Goal: Navigation & Orientation: Find specific page/section

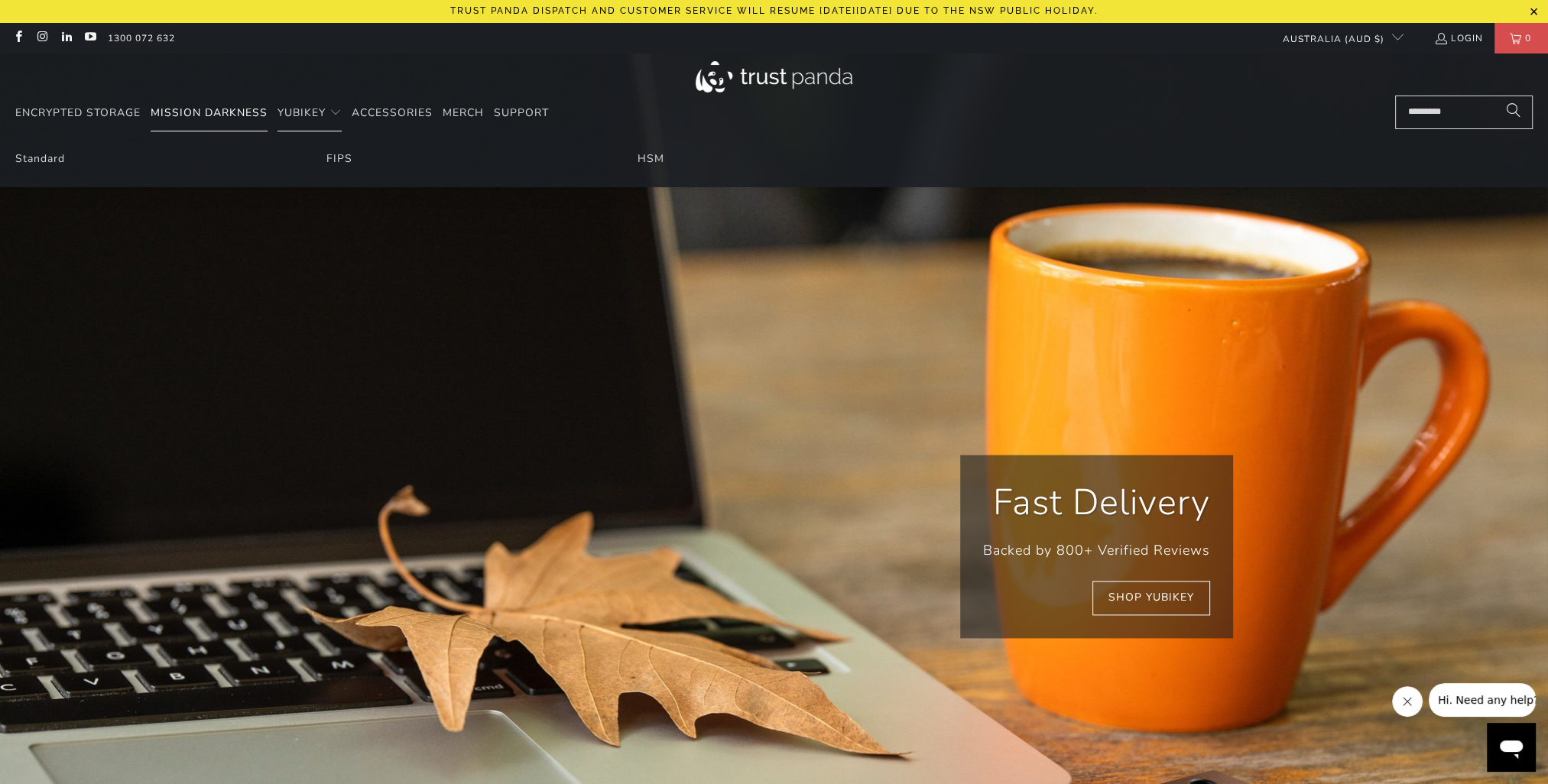
scroll to position [0, 2530]
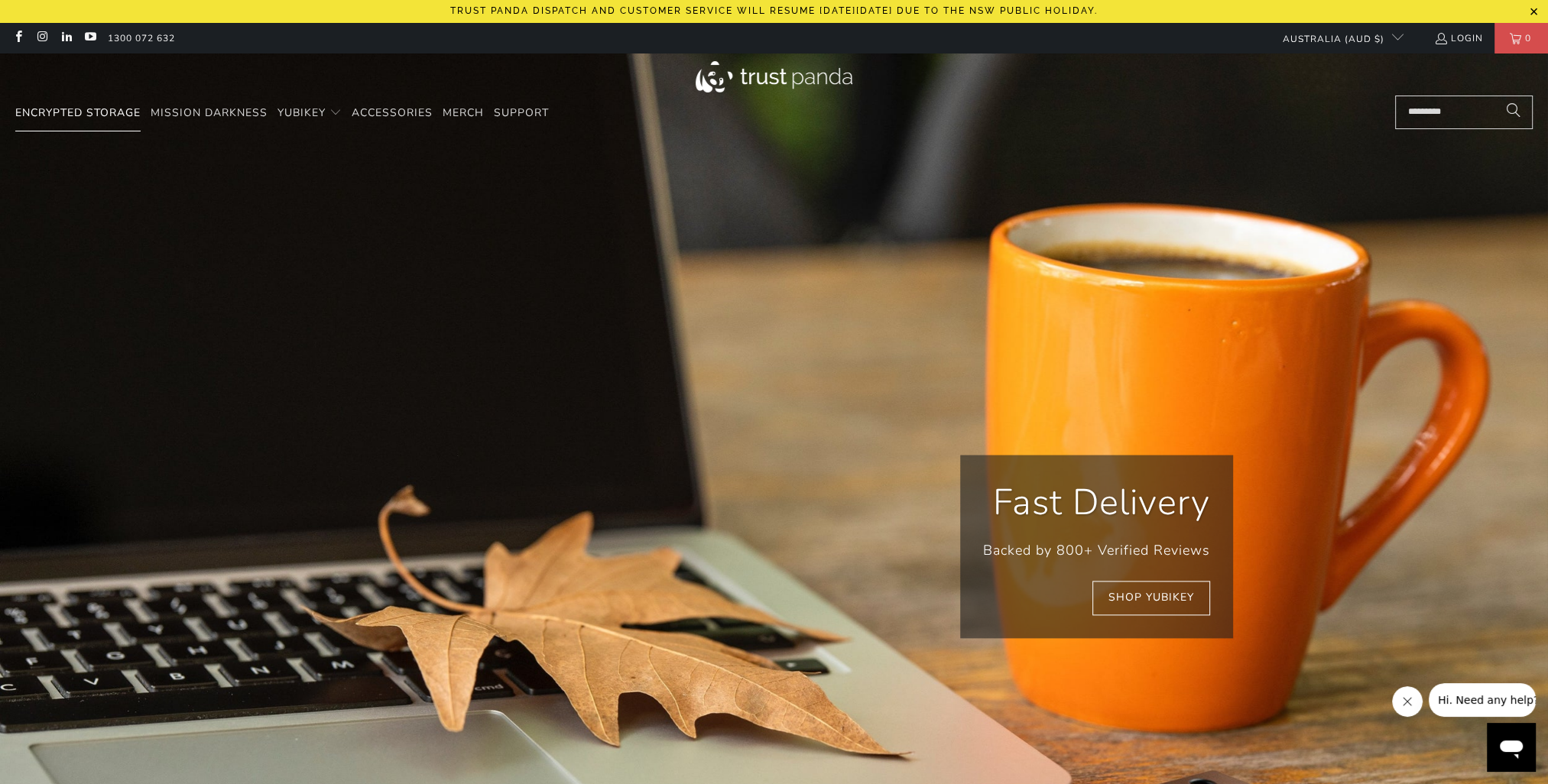
click at [96, 118] on span "Encrypted Storage" at bounding box center [78, 113] width 125 height 15
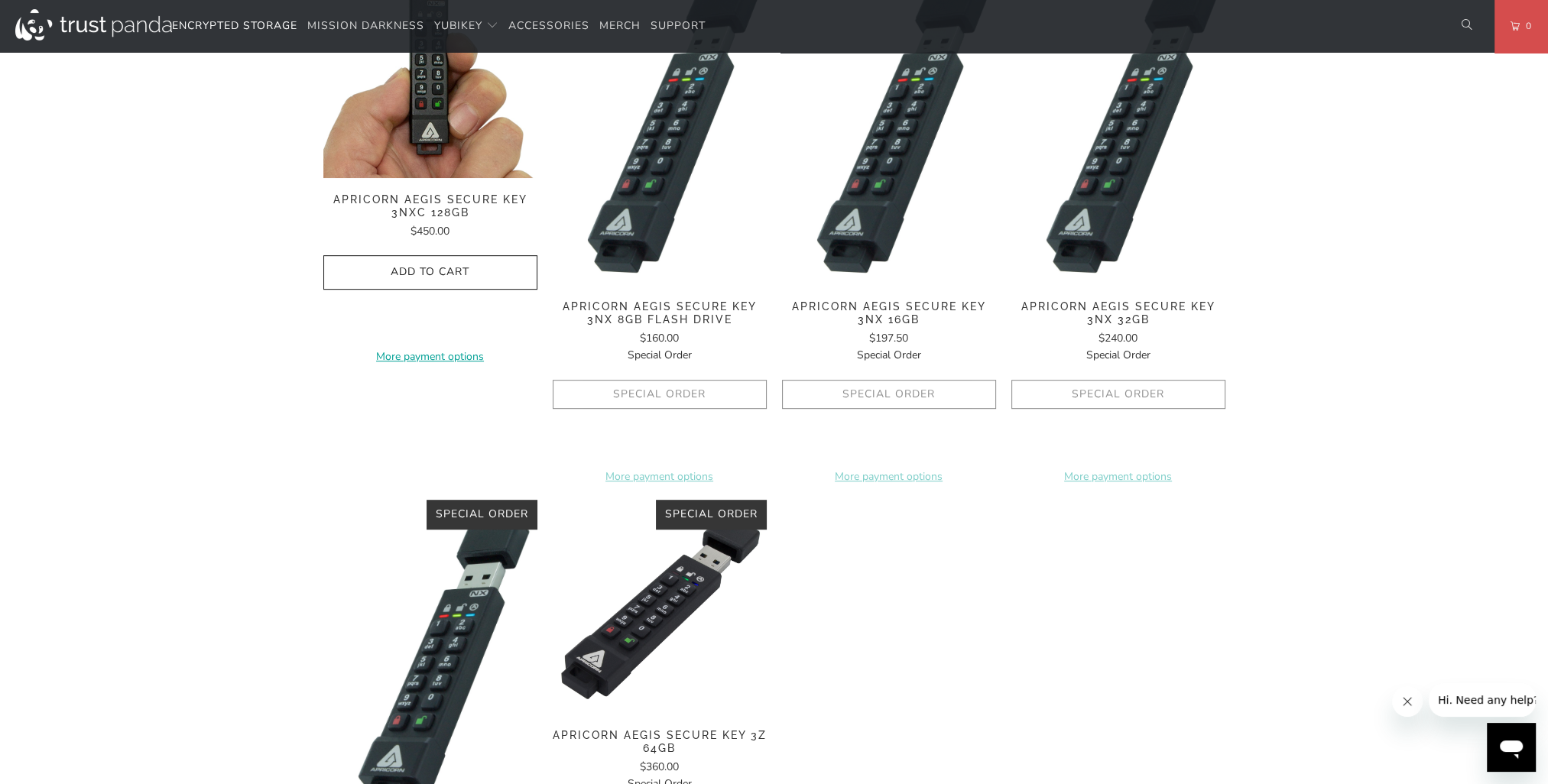
scroll to position [611, 0]
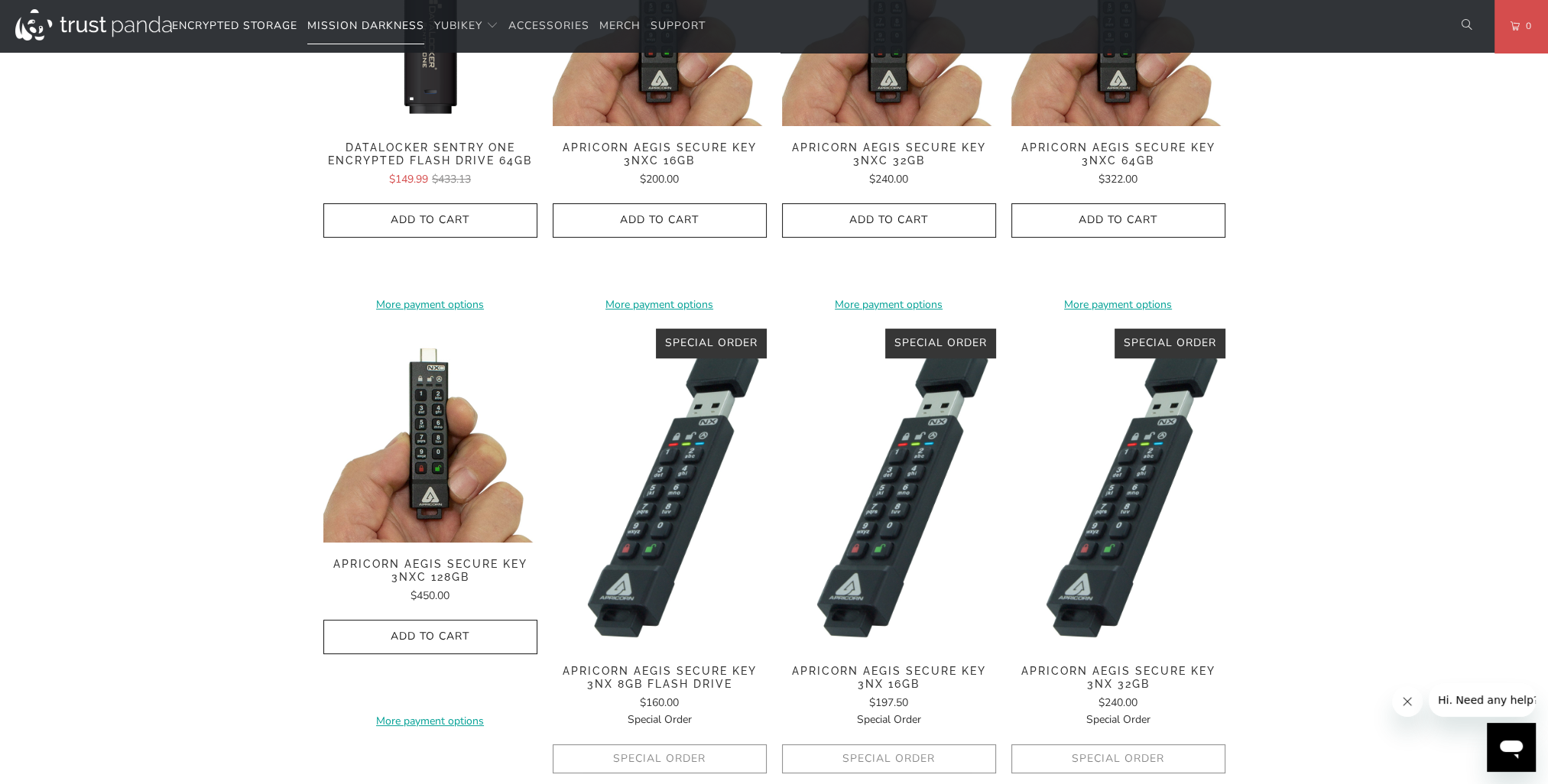
click at [381, 26] on span "Mission Darkness" at bounding box center [366, 26] width 117 height 15
